Goal: Task Accomplishment & Management: Use online tool/utility

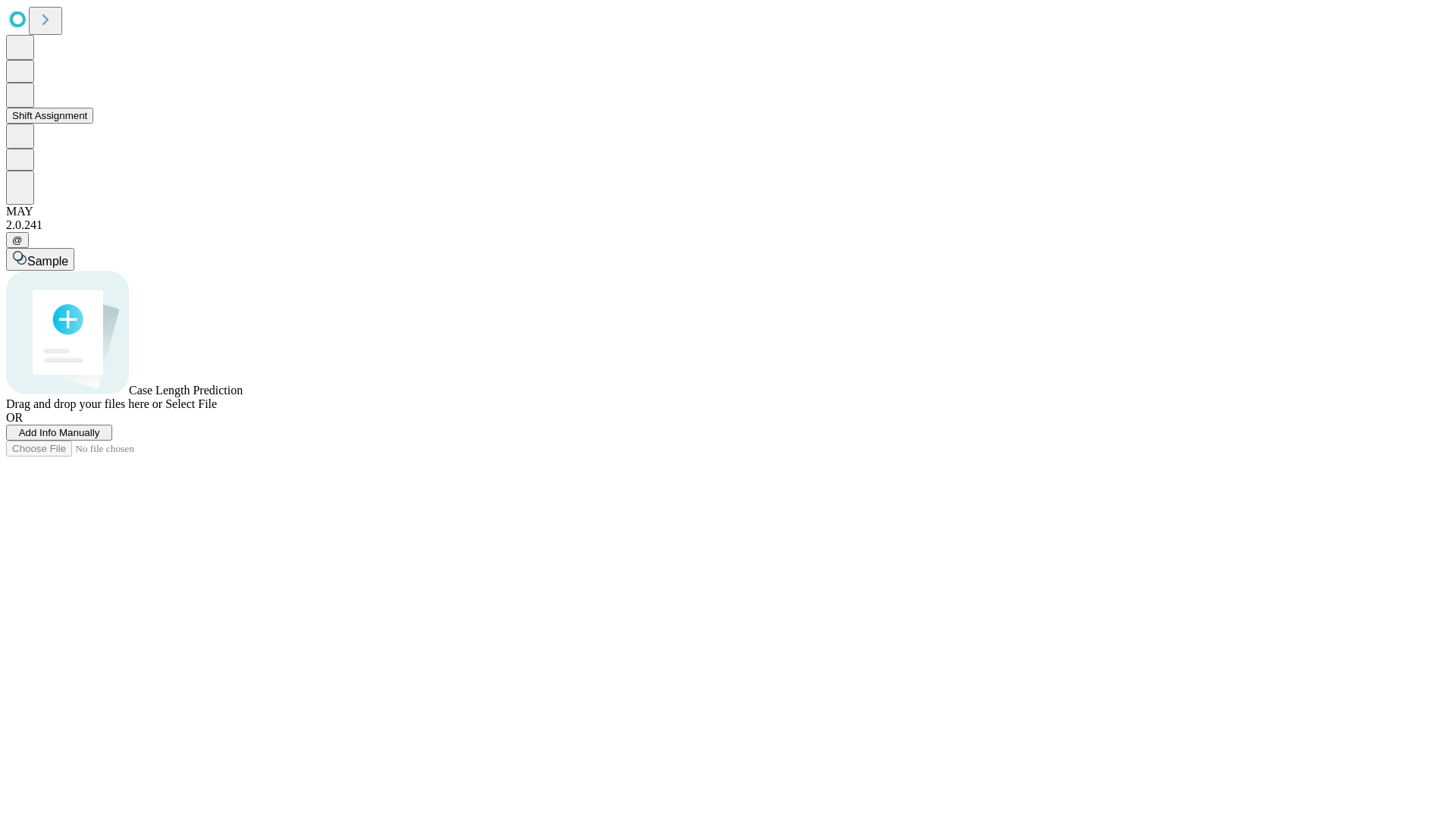
click at [94, 123] on button "Shift Assignment" at bounding box center [50, 116] width 87 height 16
